Goal: Find specific page/section: Find specific page/section

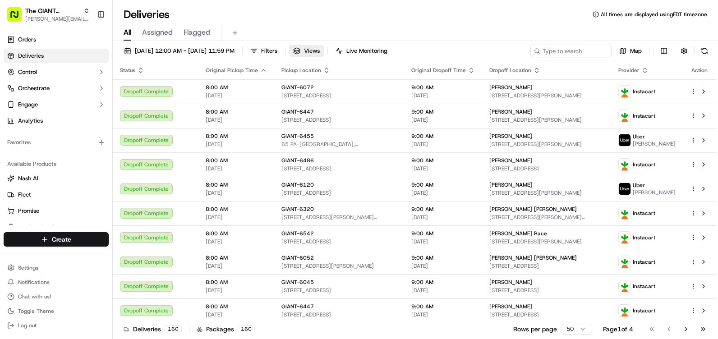
click at [324, 46] on button "Views" at bounding box center [306, 51] width 35 height 13
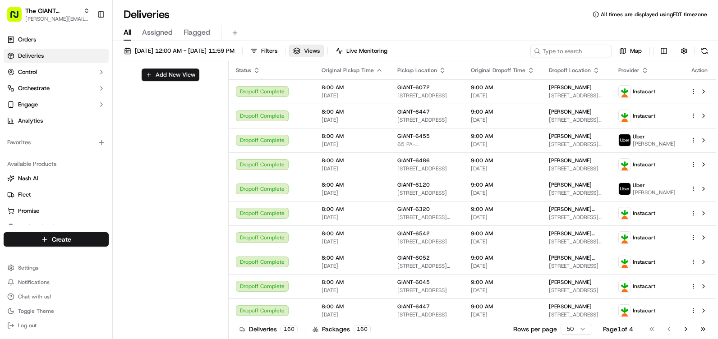
click at [324, 46] on button "Views" at bounding box center [306, 51] width 35 height 13
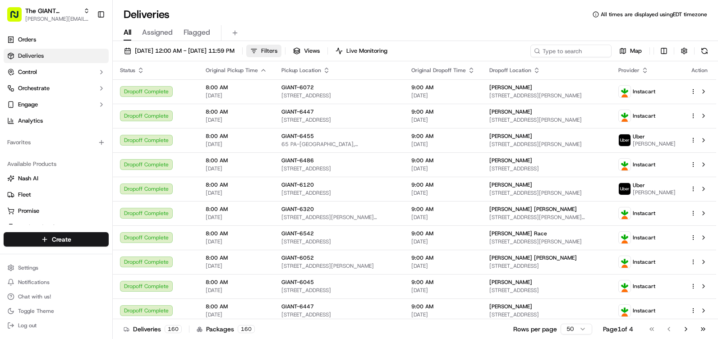
click at [277, 51] on span "Filters" at bounding box center [269, 51] width 16 height 8
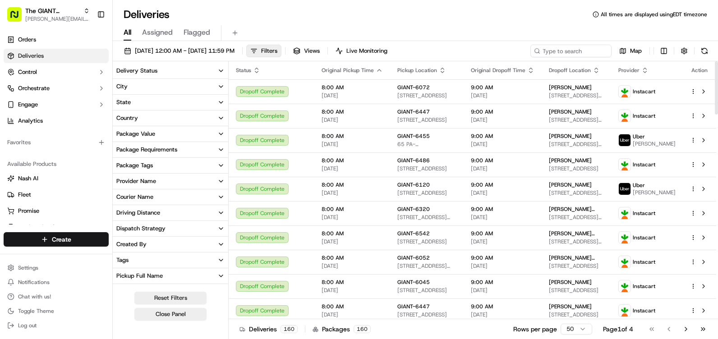
click at [221, 85] on icon "button" at bounding box center [220, 86] width 7 height 7
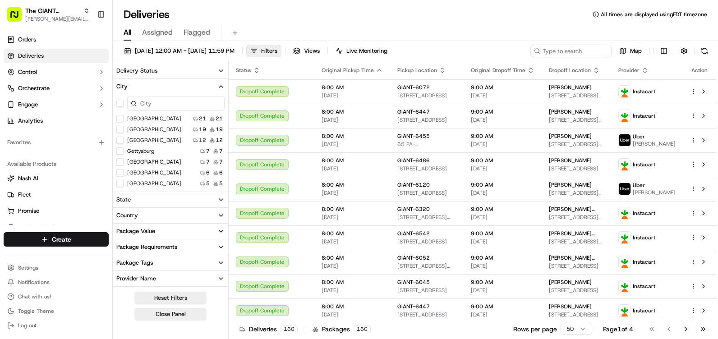
click at [173, 101] on input at bounding box center [175, 103] width 97 height 14
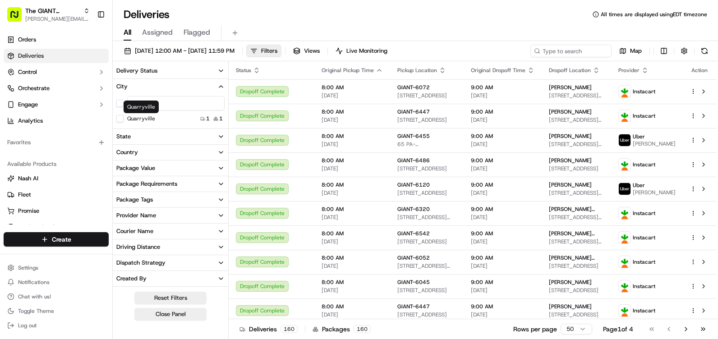
type input "quarr"
click at [146, 120] on label "Quarryville" at bounding box center [141, 118] width 28 height 7
click at [124, 120] on button "Quarryville" at bounding box center [119, 118] width 7 height 7
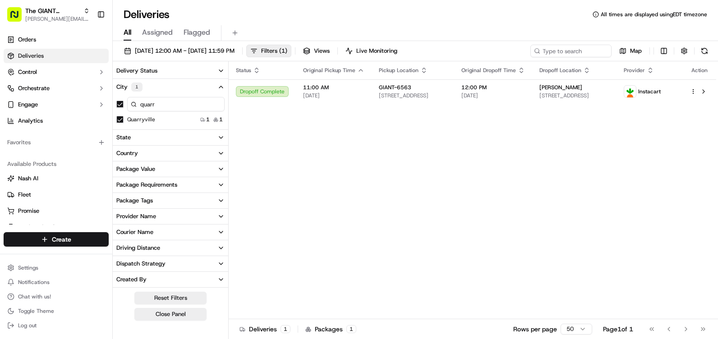
click at [186, 119] on div "Quarryville 1 1" at bounding box center [170, 119] width 115 height 9
click at [217, 85] on button "City 1" at bounding box center [170, 87] width 115 height 16
